Goal: Task Accomplishment & Management: Use online tool/utility

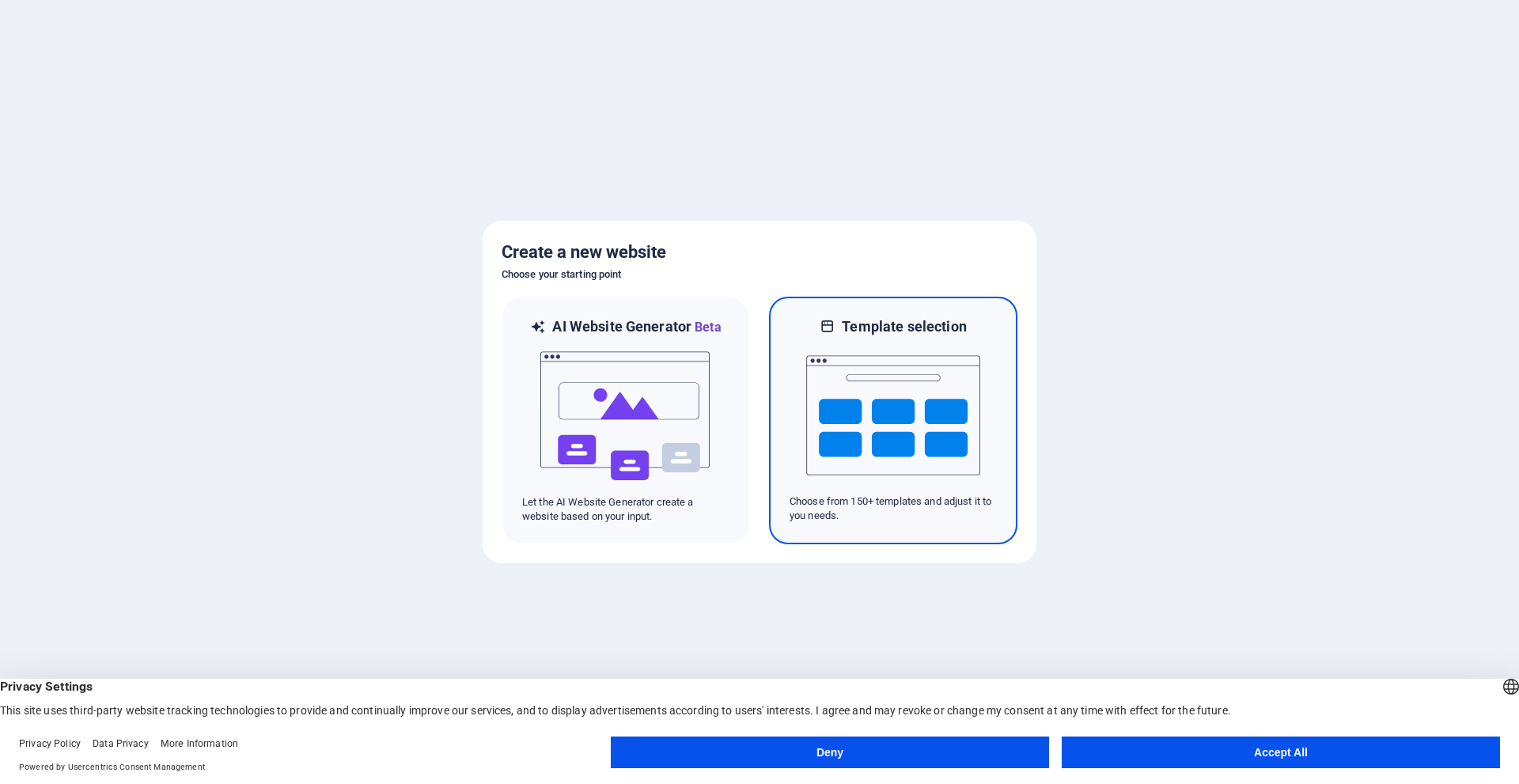
click at [854, 425] on img at bounding box center [893, 416] width 174 height 158
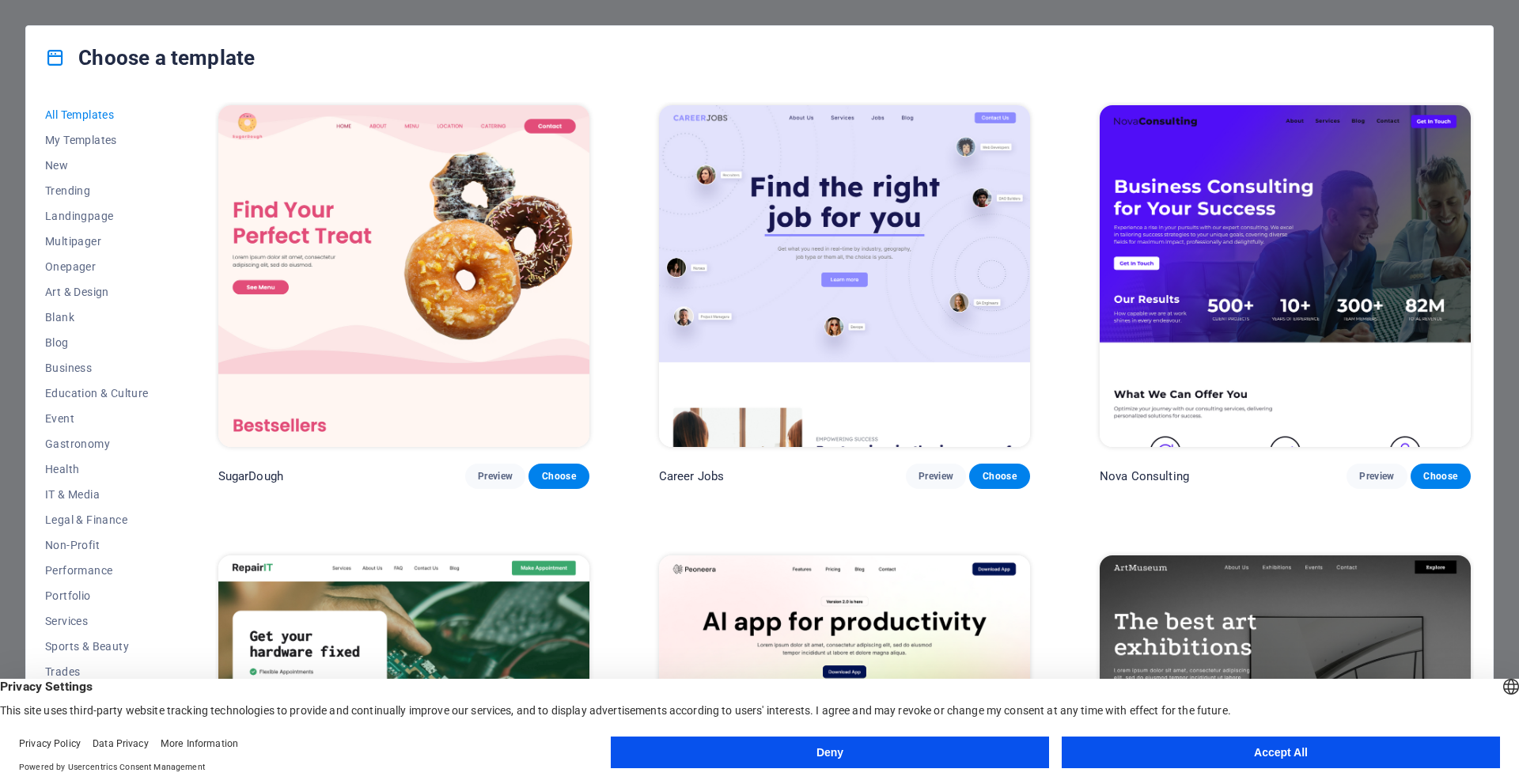
drag, startPoint x: 1470, startPoint y: 111, endPoint x: 1487, endPoint y: 178, distance: 69.1
click at [1487, 178] on div "All Templates My Templates New Trending Landingpage Multipager Onepager Art & D…" at bounding box center [759, 423] width 1467 height 668
click at [1475, 117] on div "All Templates My Templates New Trending Landingpage Multipager Onepager Art & D…" at bounding box center [759, 423] width 1467 height 668
drag, startPoint x: 1475, startPoint y: 117, endPoint x: 1482, endPoint y: 166, distance: 49.5
click at [1482, 166] on div "All Templates My Templates New Trending Landingpage Multipager Onepager Art & D…" at bounding box center [759, 423] width 1467 height 668
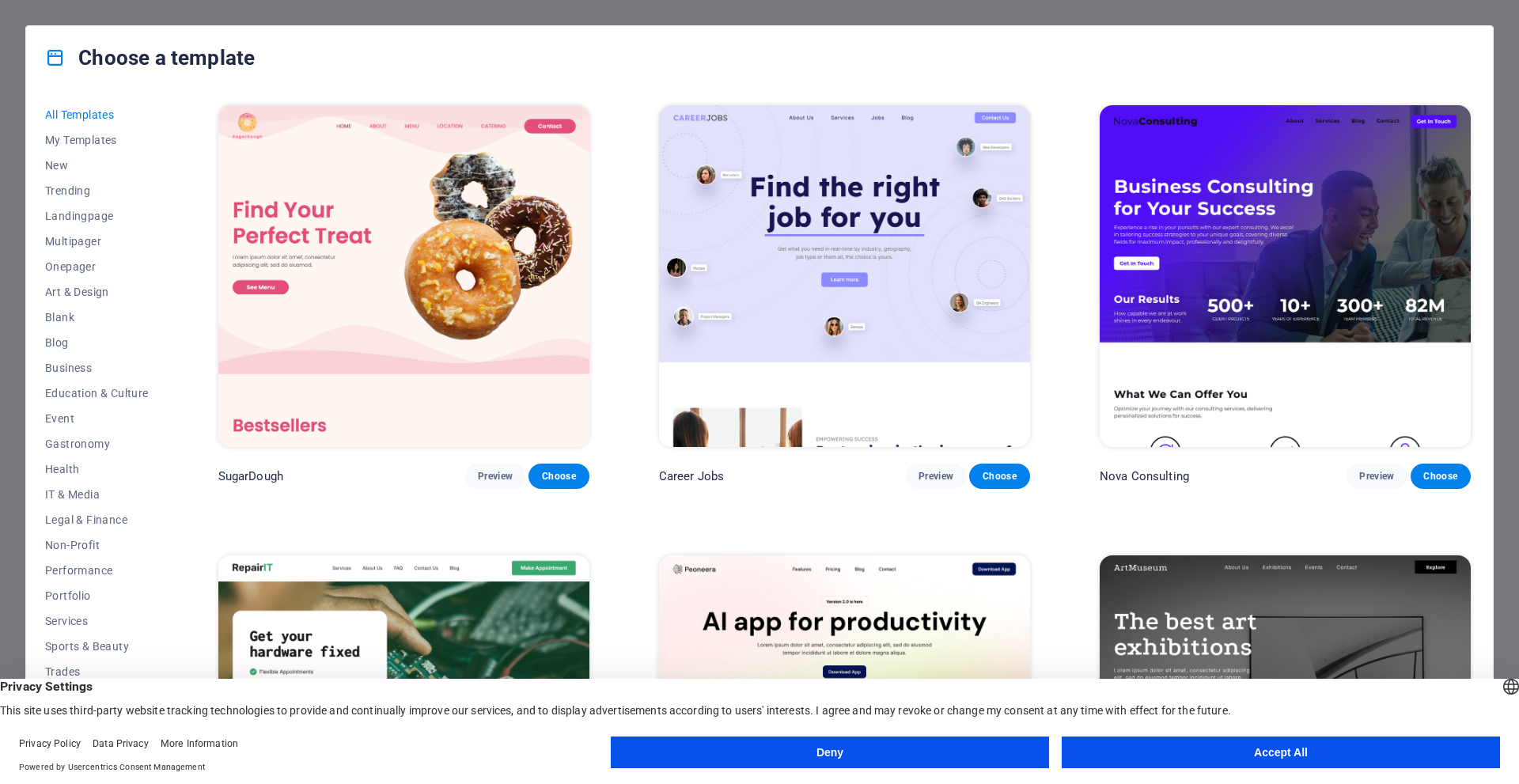
click at [1012, 741] on button "Deny" at bounding box center [829, 752] width 438 height 32
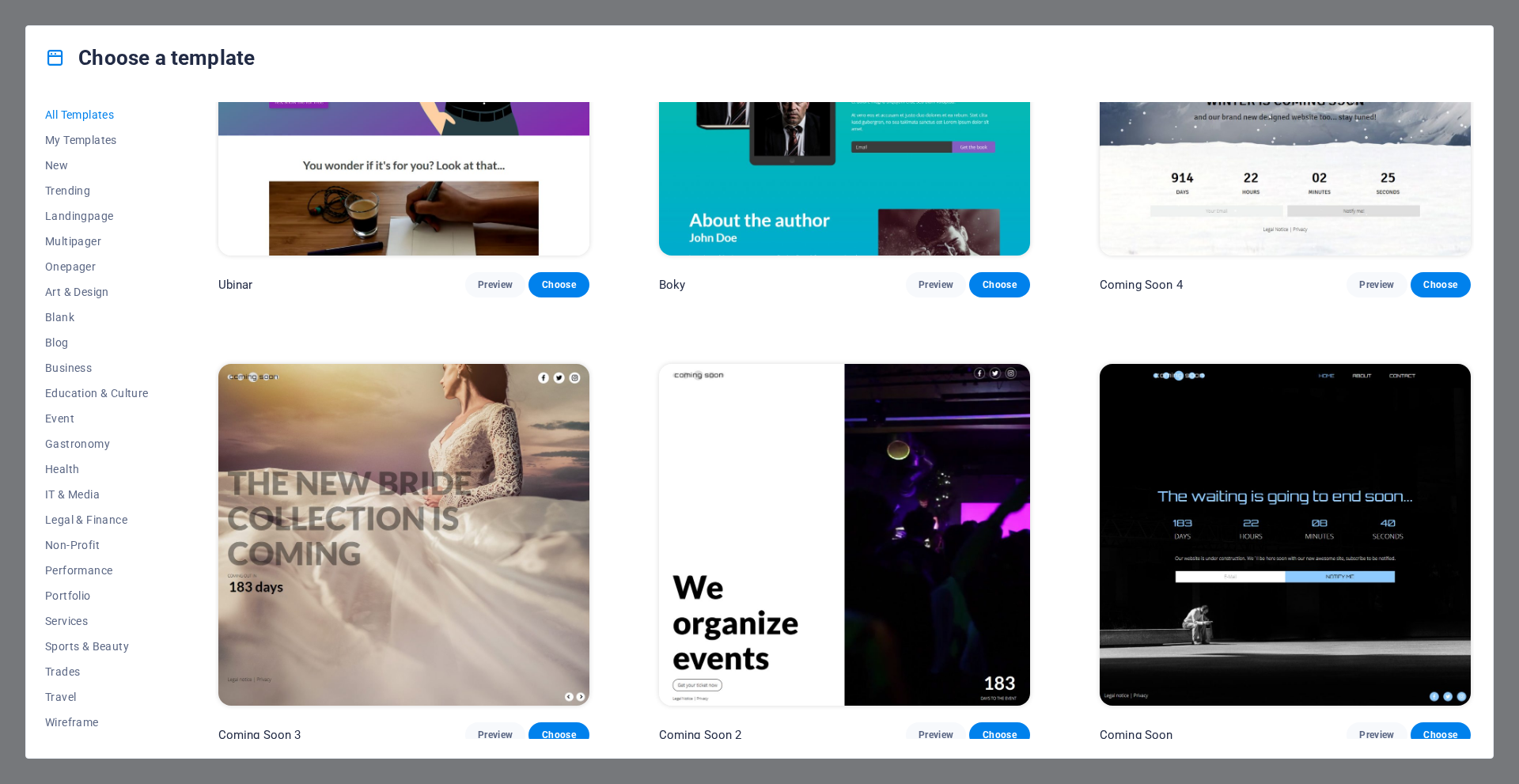
scroll to position [24086, 0]
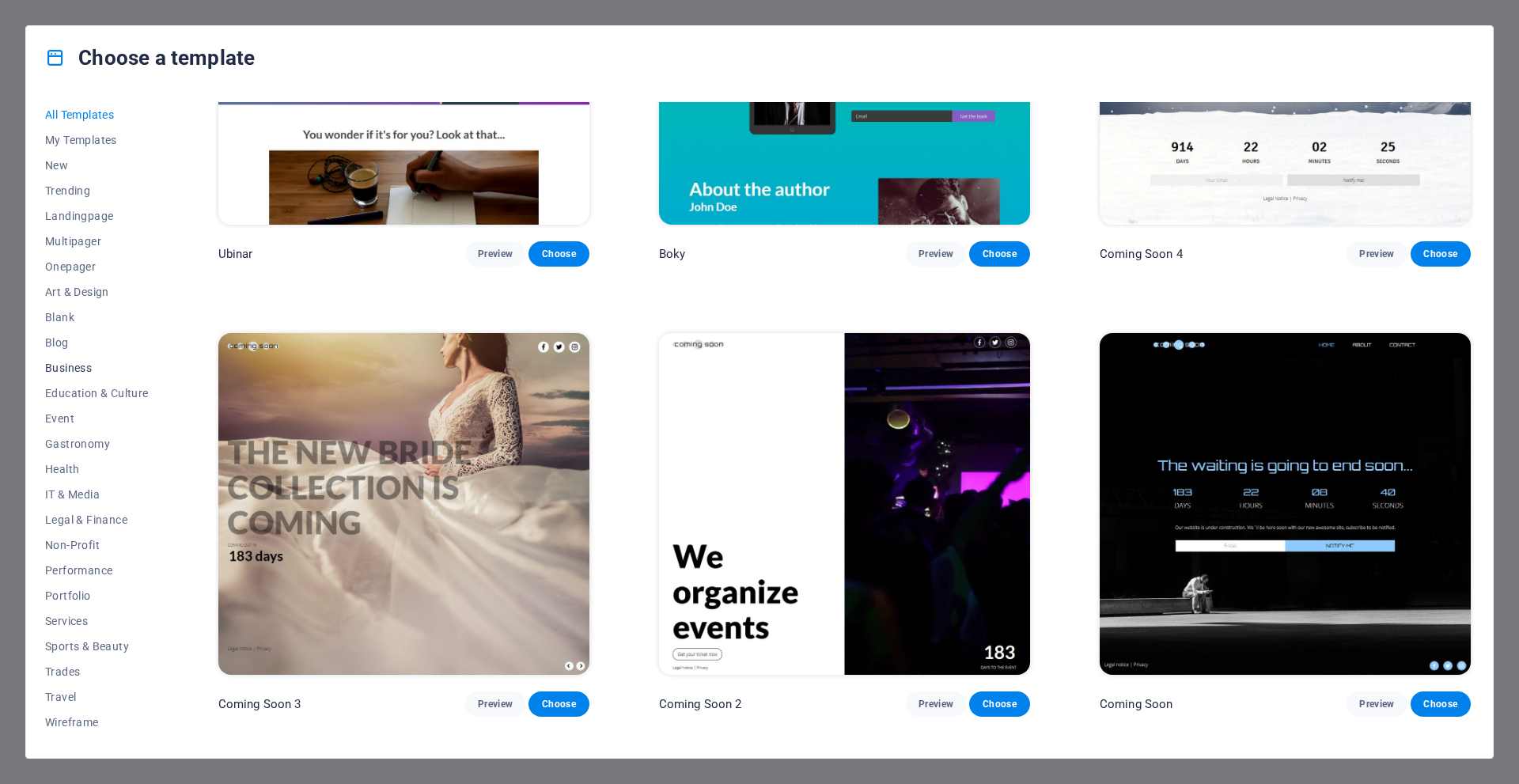
click at [87, 368] on span "Business" at bounding box center [96, 367] width 103 height 13
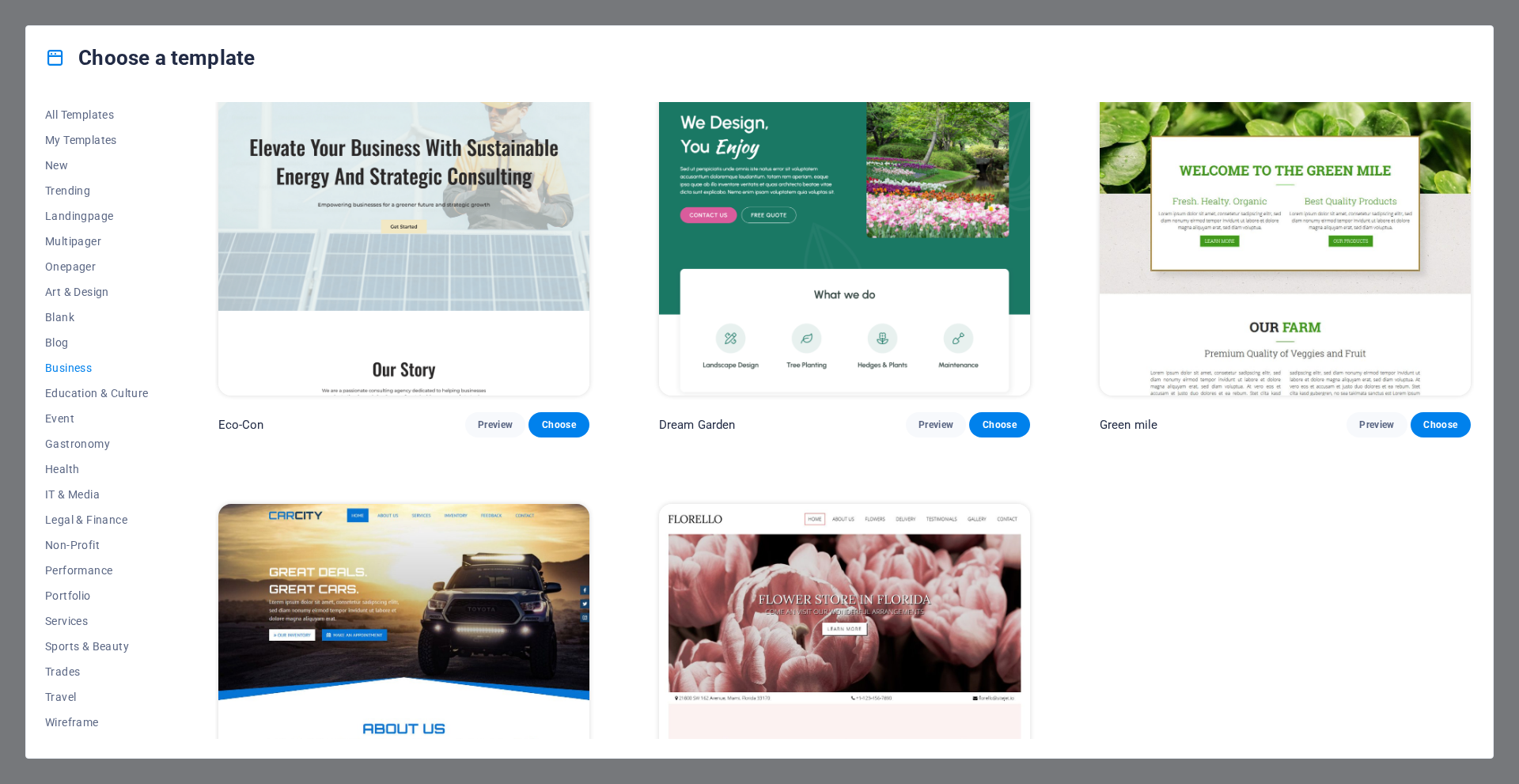
scroll to position [0, 0]
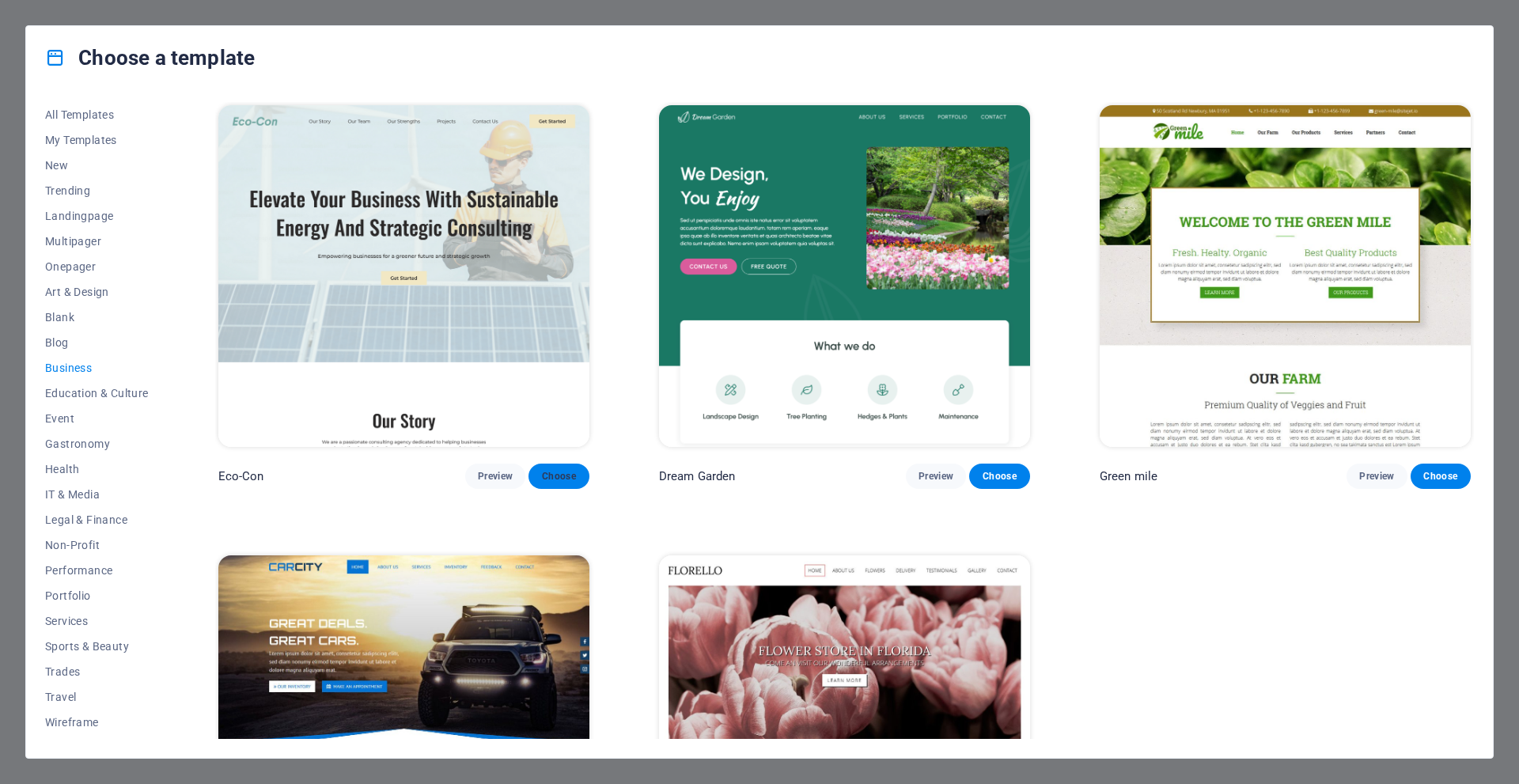
click at [556, 470] on span "Choose" at bounding box center [558, 475] width 35 height 13
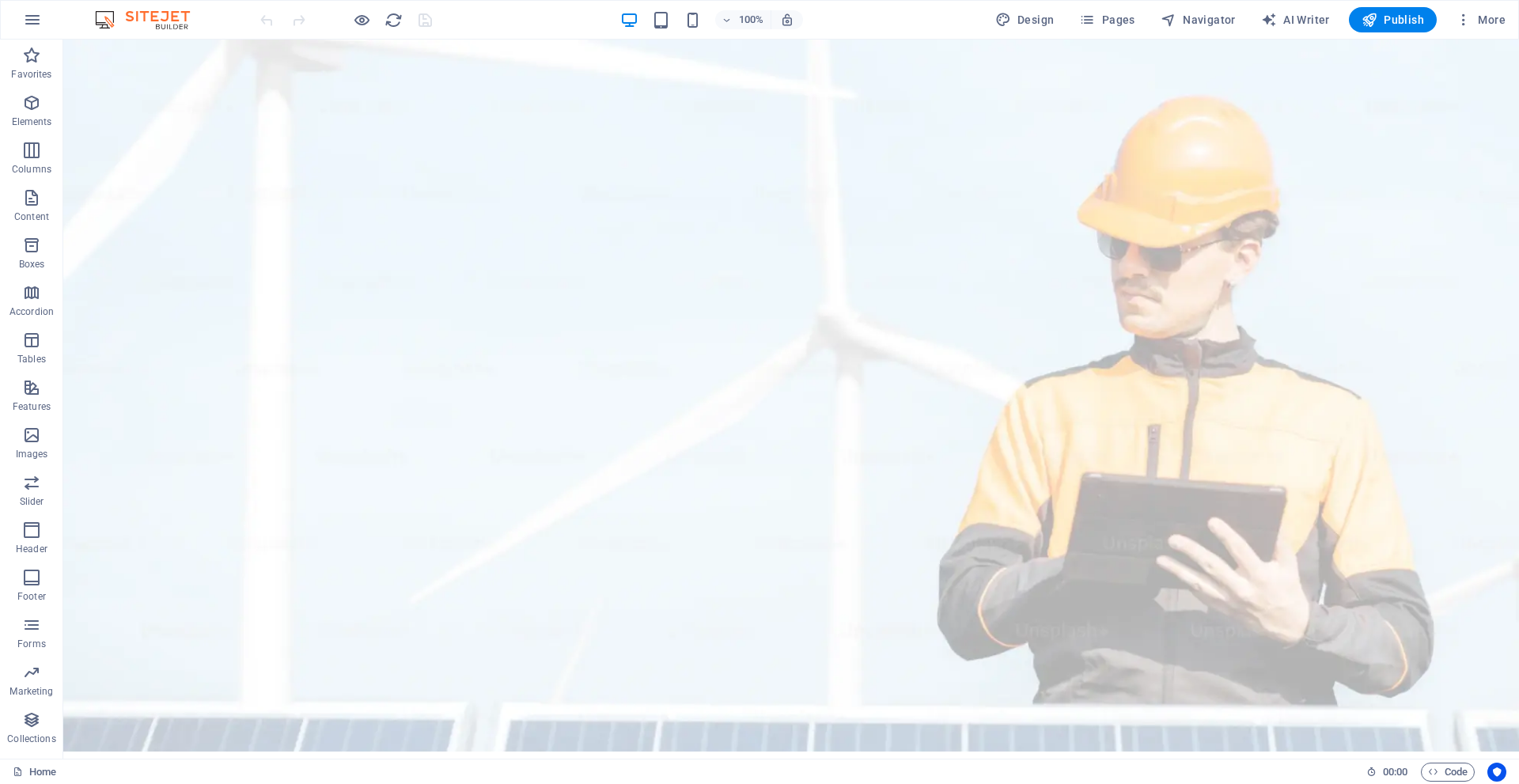
drag, startPoint x: 1510, startPoint y: 75, endPoint x: 1554, endPoint y: 77, distance: 44.0
